Goal: Task Accomplishment & Management: Use online tool/utility

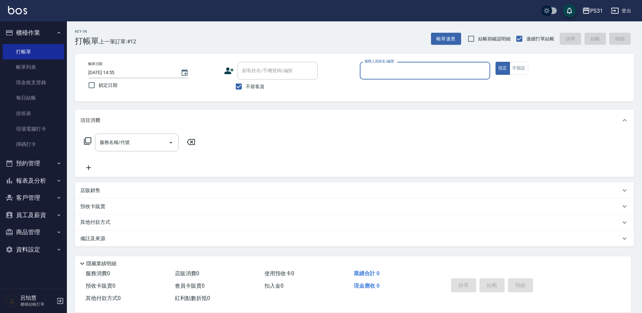
click at [387, 73] on div "服務人員姓名/編號 服務人員姓名/編號" at bounding box center [425, 71] width 130 height 18
type input "[PERSON_NAME]-3"
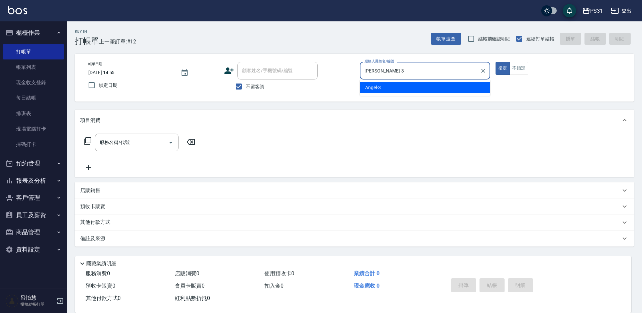
type button "true"
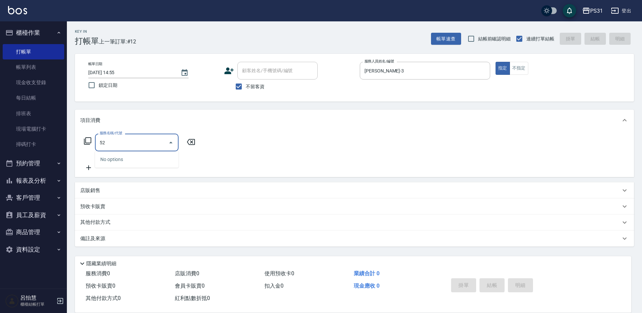
type input "5"
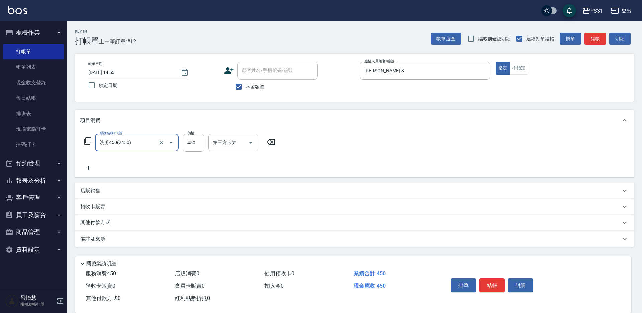
type input "洗剪450(2450)"
type input "520"
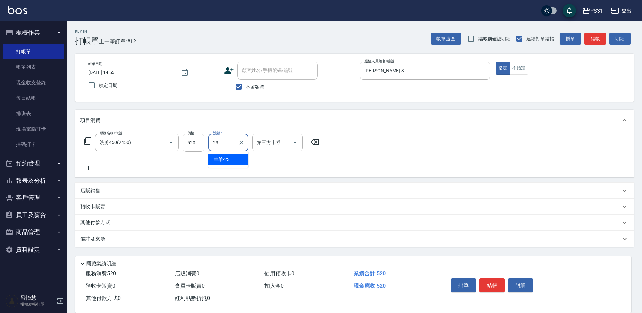
type input "羊羊-23"
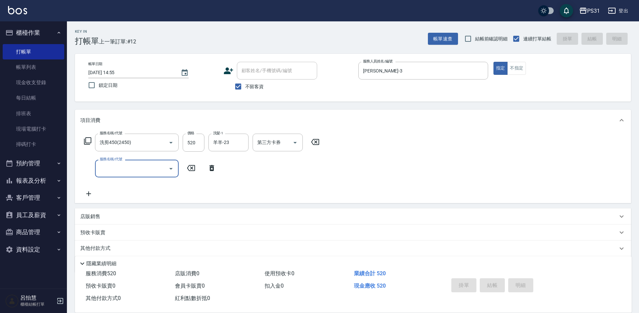
type input "[DATE] 15:54"
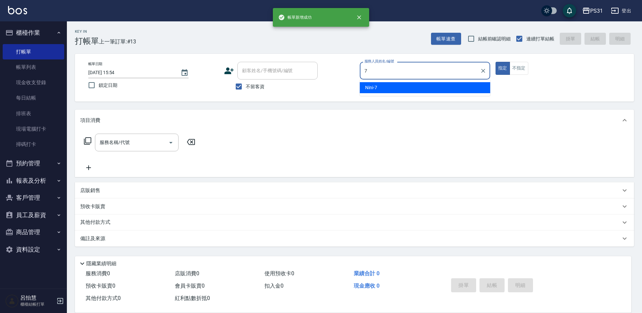
type input "Nini-7"
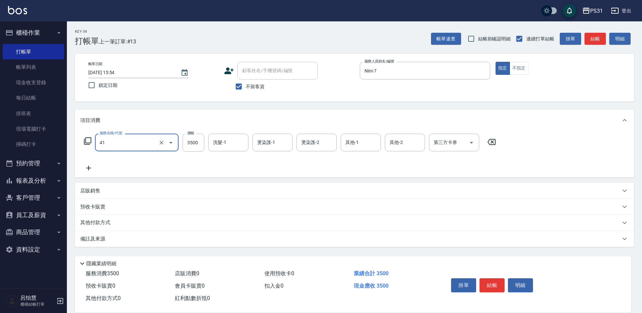
type input "染髮A餐(41)"
type input "197"
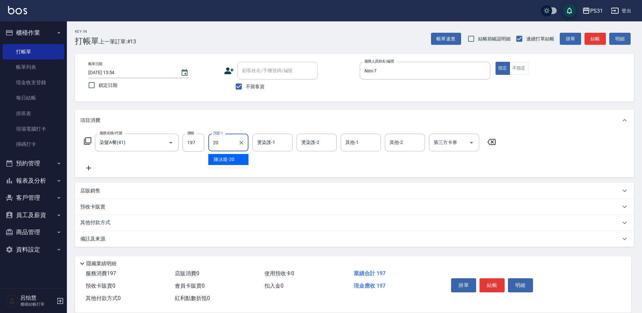
type input "[PERSON_NAME]-20"
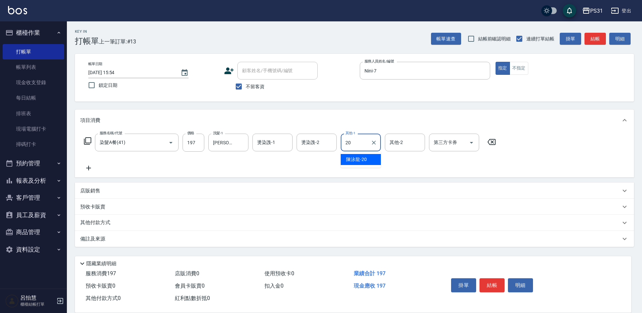
type input "[PERSON_NAME]-20"
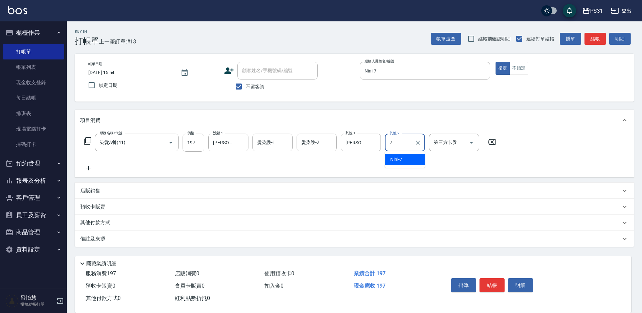
type input "Nini-7"
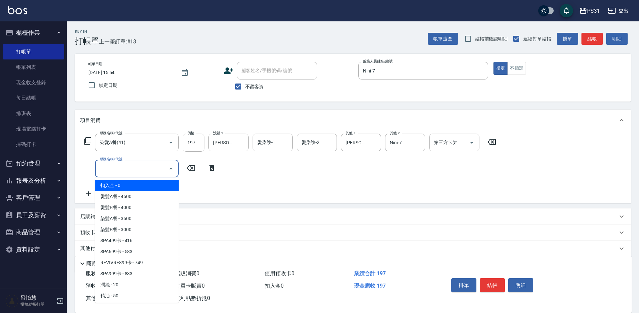
type input "扣入金(+)"
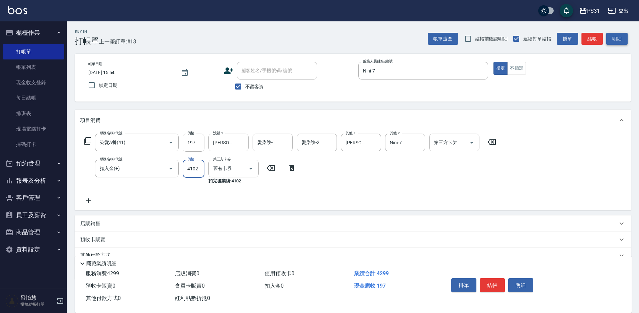
type input "4102"
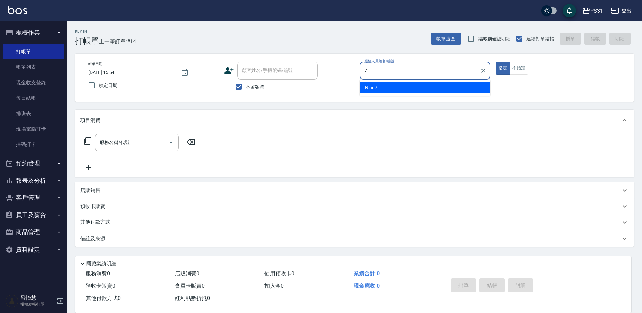
type input "Nini-7"
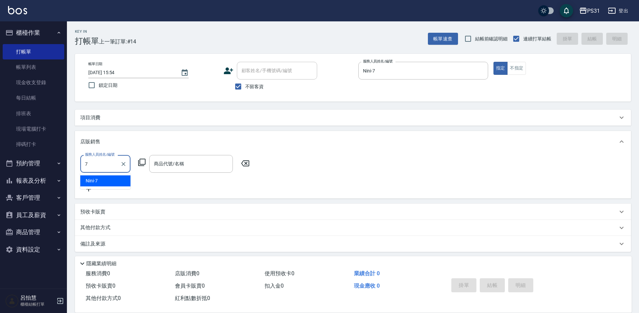
type input "Nini-7"
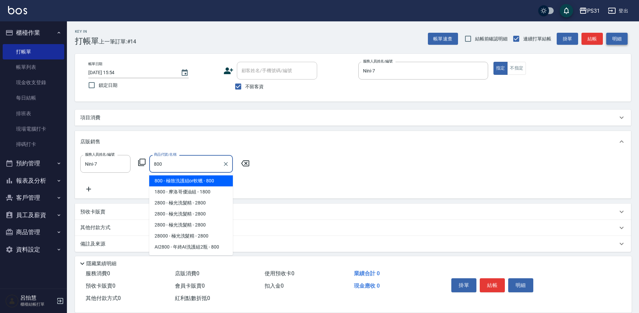
type input "極致洗護組or軟蠟"
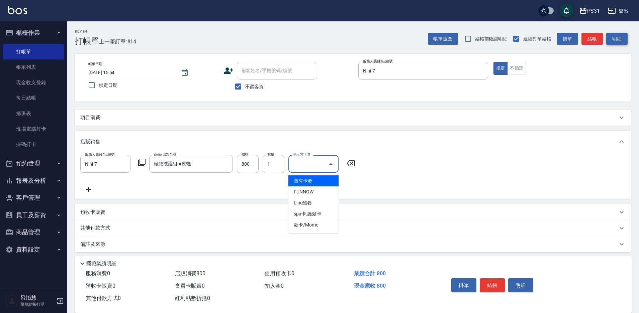
type input "舊有卡券"
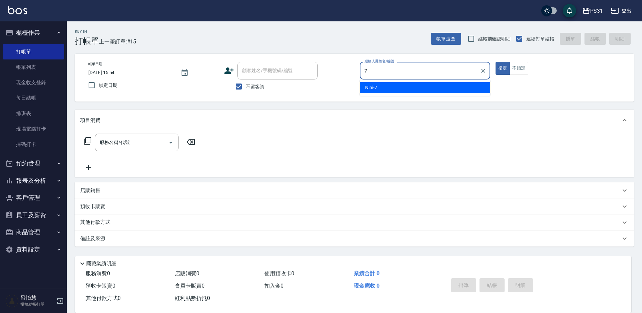
type input "Nini-7"
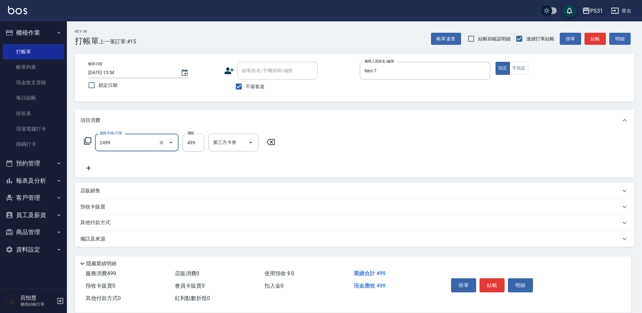
type input "499洗剪套餐(2499)"
type input "449"
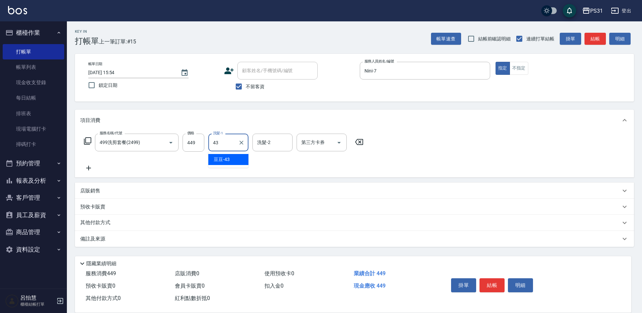
type input "豆豆-43"
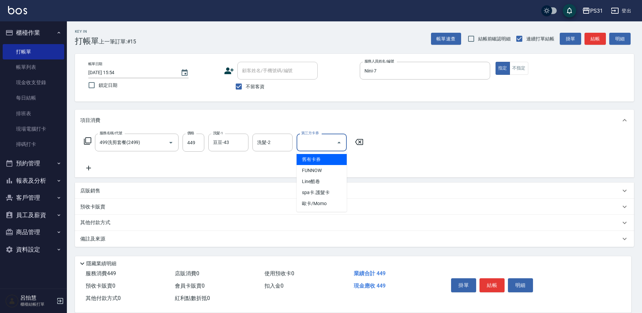
type input "舊有卡券"
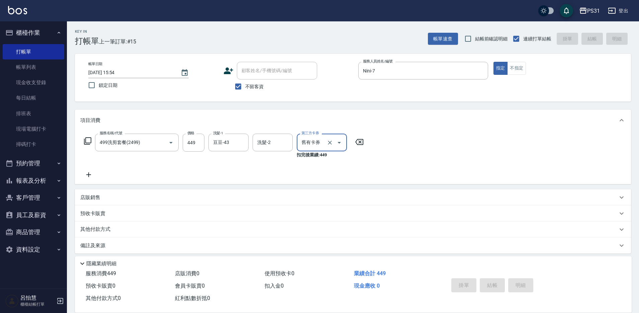
type input "[DATE] 15:55"
